Goal: Navigation & Orientation: Find specific page/section

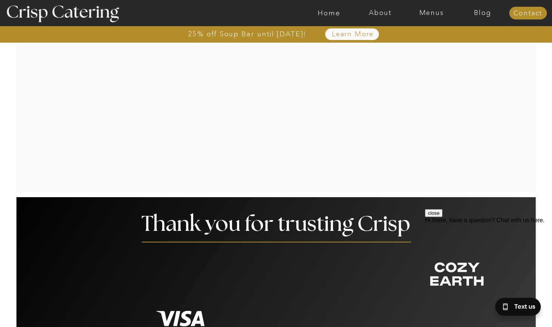
scroll to position [1384, 0]
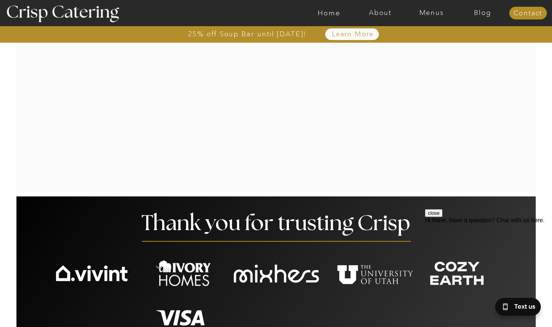
click at [426, 19] on div at bounding box center [305, 13] width 1185 height 26
click at [426, 15] on nav "Menus" at bounding box center [431, 12] width 51 height 7
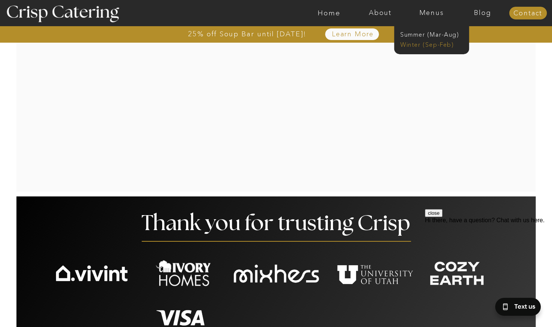
click at [426, 43] on nav "Winter (Sep-Feb)" at bounding box center [430, 43] width 61 height 7
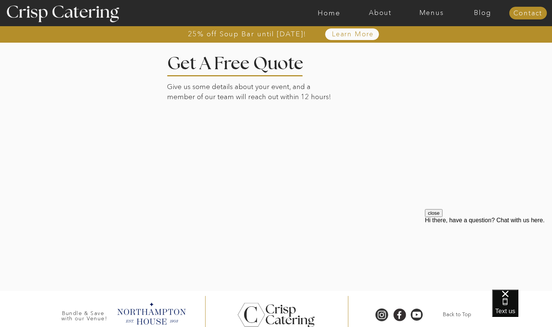
scroll to position [1738, 0]
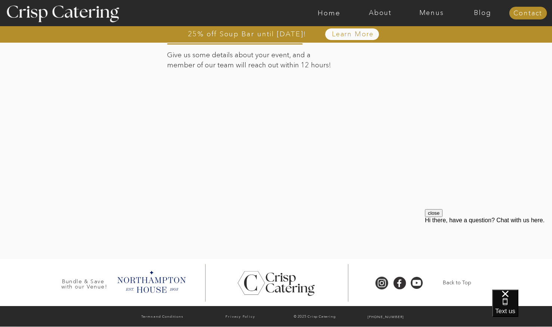
click at [115, 196] on div at bounding box center [276, 131] width 521 height 255
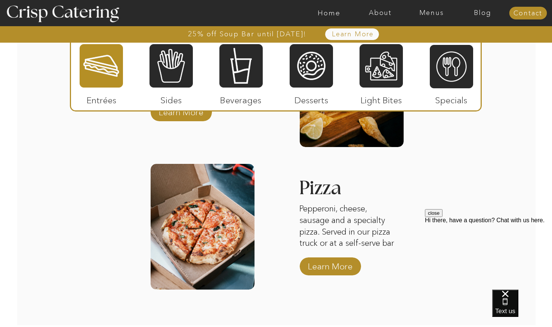
scroll to position [1178, 0]
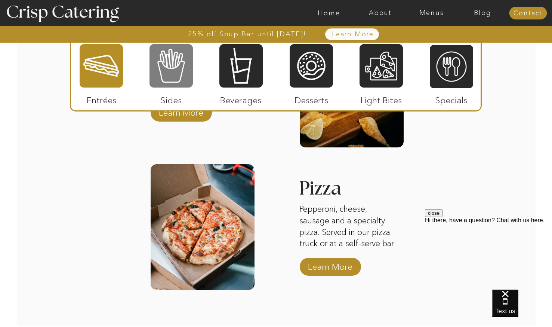
click at [175, 65] on div at bounding box center [171, 65] width 43 height 45
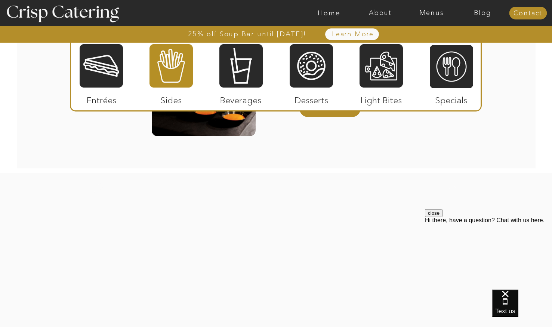
scroll to position [1347, 0]
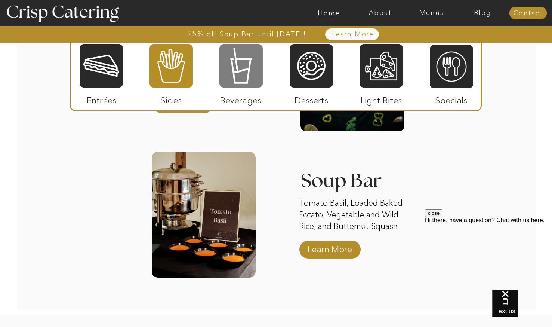
click at [227, 59] on div at bounding box center [240, 65] width 43 height 45
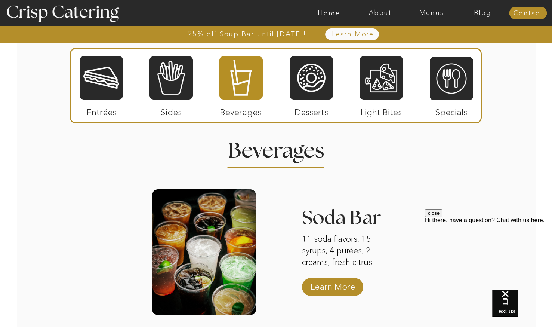
scroll to position [859, 0]
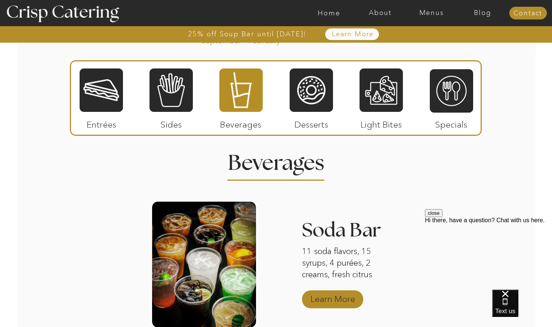
click at [319, 305] on p "Learn More" at bounding box center [333, 297] width 50 height 22
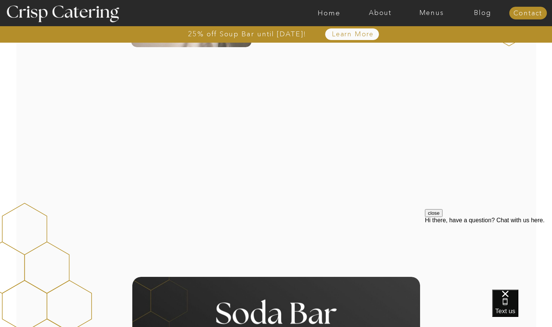
scroll to position [271, 0]
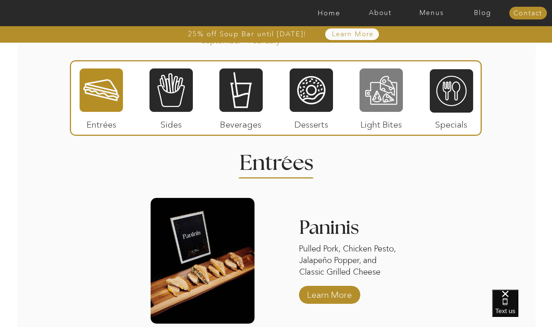
click at [378, 108] on div at bounding box center [381, 90] width 43 height 45
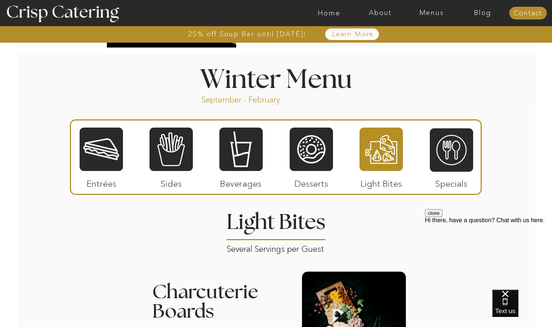
scroll to position [761, 0]
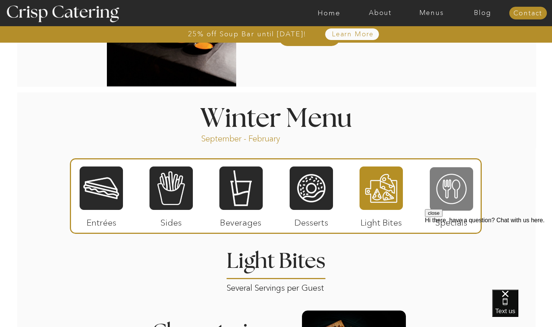
click at [452, 190] on div at bounding box center [451, 188] width 43 height 45
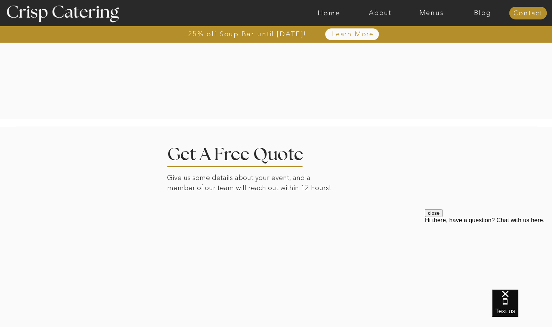
scroll to position [1454, 0]
